Goal: Information Seeking & Learning: Learn about a topic

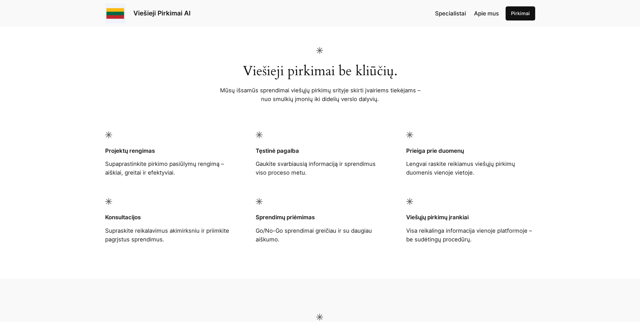
scroll to position [363, 0]
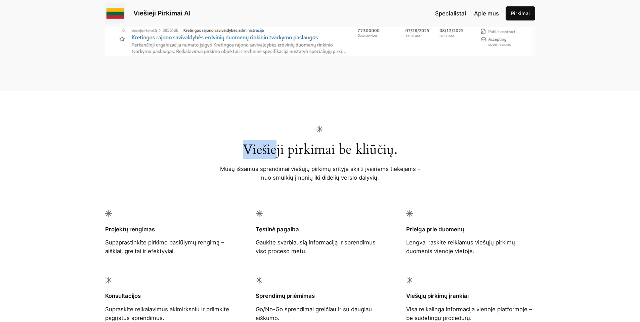
drag, startPoint x: 307, startPoint y: 165, endPoint x: 418, endPoint y: 189, distance: 113.8
click at [378, 177] on div "Viešieji pirkimai be kliūčių. Mūsų išsamūs sprendimai viešųjų pirkimų srityje s…" at bounding box center [320, 154] width 208 height 56
drag, startPoint x: 417, startPoint y: 190, endPoint x: 270, endPoint y: 171, distance: 148.7
click at [321, 182] on div at bounding box center [320, 193] width 208 height 22
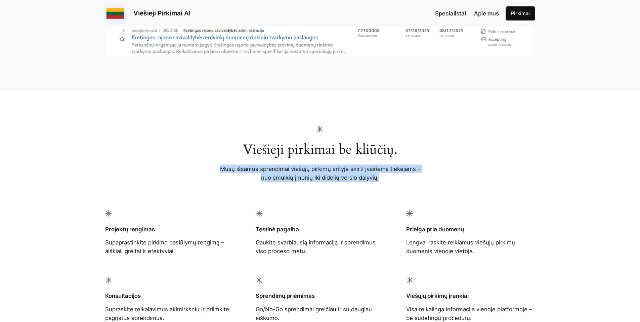
drag, startPoint x: 224, startPoint y: 150, endPoint x: 374, endPoint y: 193, distance: 155.2
click at [364, 192] on div "Viešieji pirkimai be kliūčių. Mūsų išsamūs sprendimai viešųjų pirkimų srityje s…" at bounding box center [320, 224] width 640 height 267
drag, startPoint x: 373, startPoint y: 189, endPoint x: 379, endPoint y: 191, distance: 6.1
click at [373, 190] on div at bounding box center [320, 193] width 208 height 22
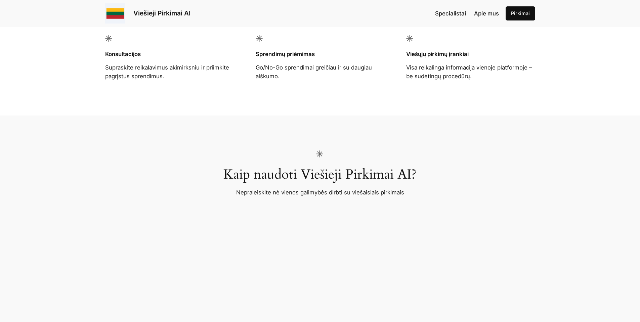
click at [459, 184] on div "Kaip naudoti Viešieji Pirkimai AI? Nepraleiskite nė vienos galimybės dirbti su …" at bounding box center [320, 233] width 430 height 164
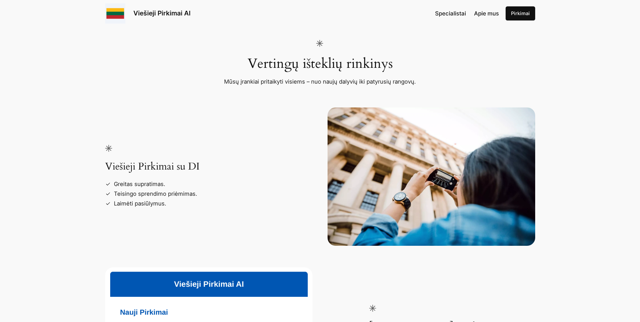
scroll to position [1008, 0]
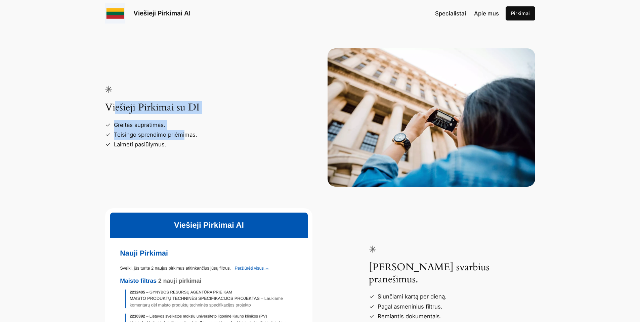
drag, startPoint x: 115, startPoint y: 103, endPoint x: 222, endPoint y: 151, distance: 117.5
click at [196, 141] on div "Viešieji Pirkimai su DI Greitas supratimas. Teisingo sprendimo priėmimas. Laimė…" at bounding box center [188, 118] width 166 height 64
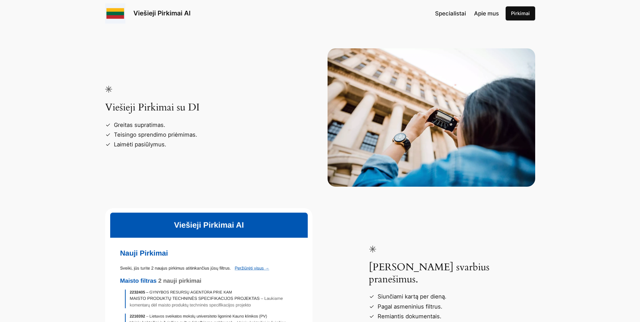
drag, startPoint x: 101, startPoint y: 105, endPoint x: 232, endPoint y: 149, distance: 138.5
click at [178, 128] on div "Vertingų išteklių rinkinys Mūsų įrankiai pritaikyti visiems – nuo naujų dalyvių…" at bounding box center [320, 170] width 640 height 448
drag, startPoint x: 228, startPoint y: 155, endPoint x: 104, endPoint y: 105, distance: 133.8
click at [167, 131] on div "Viešieji Pirkimai su DI Greitas supratimas. Teisingo sprendimo priėmimas. Laimė…" at bounding box center [320, 117] width 430 height 138
drag, startPoint x: 150, startPoint y: 124, endPoint x: 218, endPoint y: 138, distance: 69.3
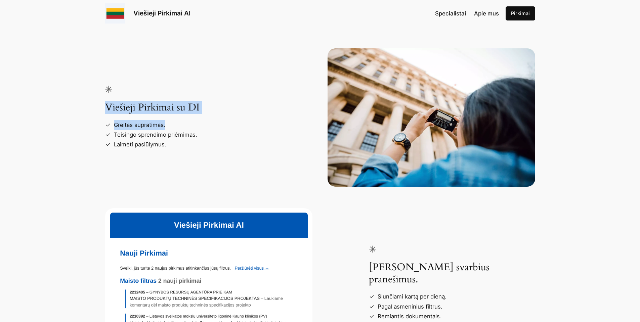
click at [198, 133] on div "Vertingų išteklių rinkinys Mūsų įrankiai pritaikyti visiems – nuo naujų dalyvių…" at bounding box center [320, 170] width 640 height 448
click at [245, 154] on div "Viešieji Pirkimai su DI Greitas supratimas. Teisingo sprendimo priėmimas. Laimė…" at bounding box center [320, 117] width 430 height 138
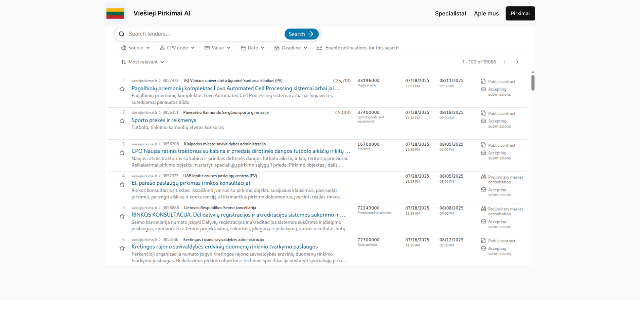
scroll to position [0, 0]
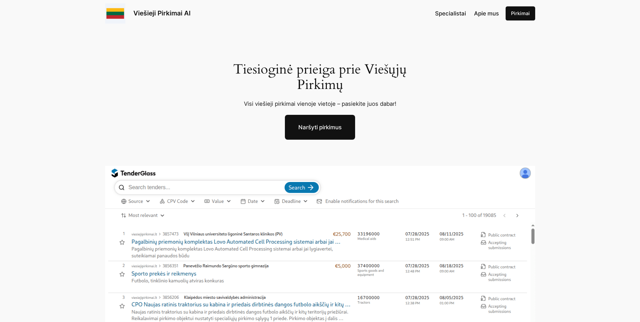
click at [193, 206] on img at bounding box center [320, 292] width 430 height 252
